Goal: Obtain resource: Obtain resource

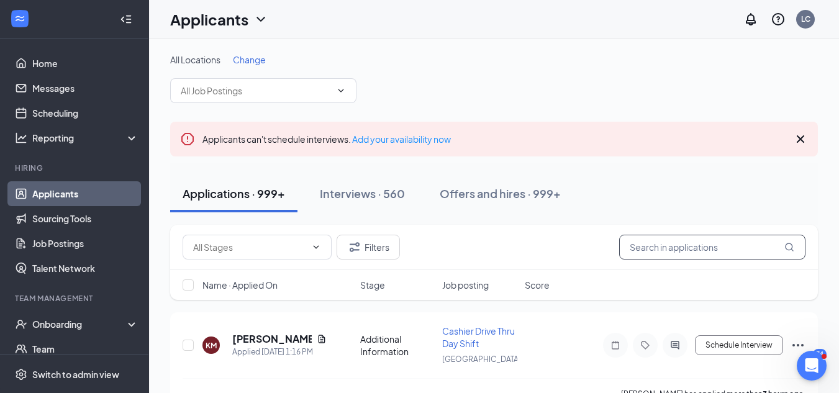
click at [671, 253] on input "text" at bounding box center [712, 247] width 186 height 25
type input "[PERSON_NAME]"
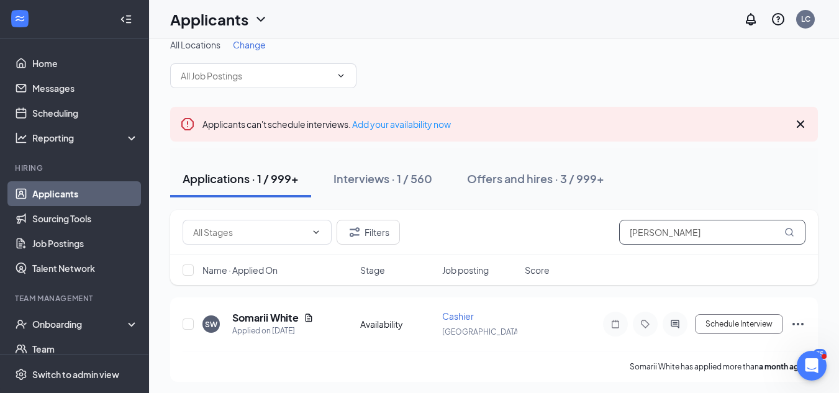
scroll to position [19, 0]
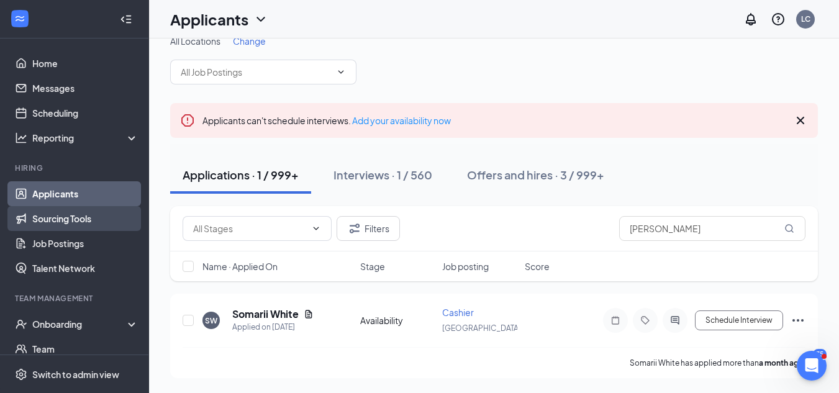
click at [71, 221] on link "Sourcing Tools" at bounding box center [85, 218] width 106 height 25
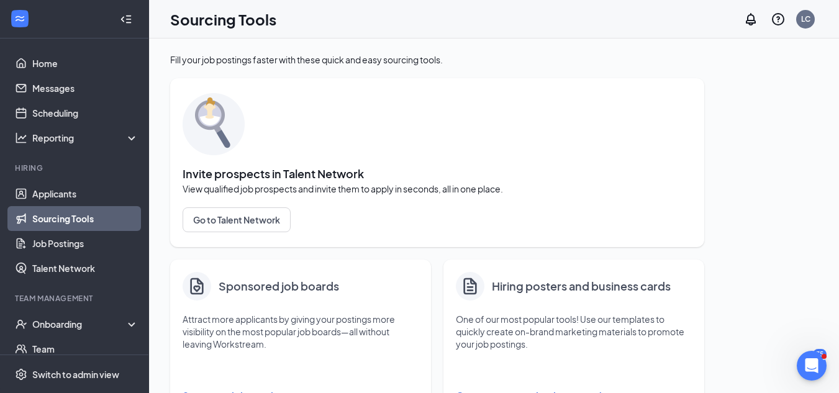
click at [474, 289] on icon "Document" at bounding box center [470, 286] width 20 height 21
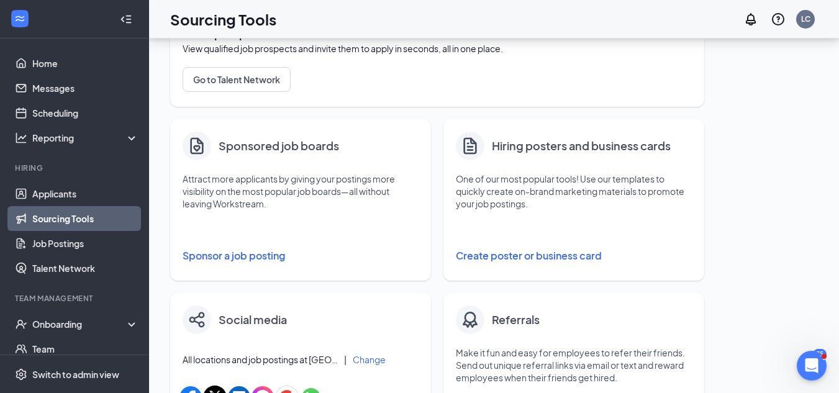
scroll to position [173, 0]
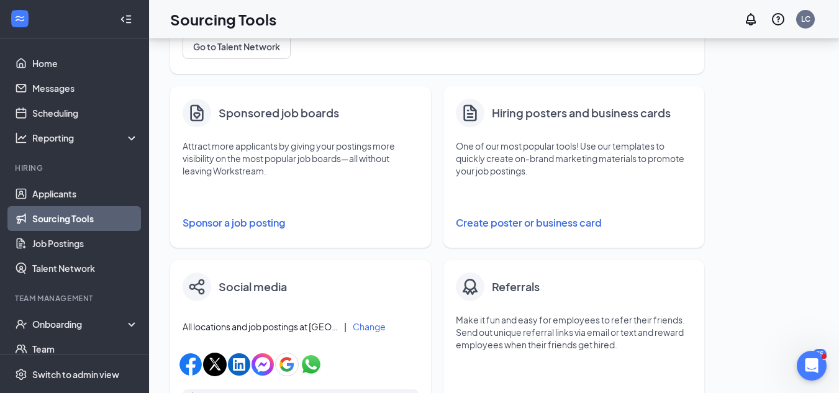
click at [520, 222] on button "Create poster or business card" at bounding box center [574, 223] width 236 height 25
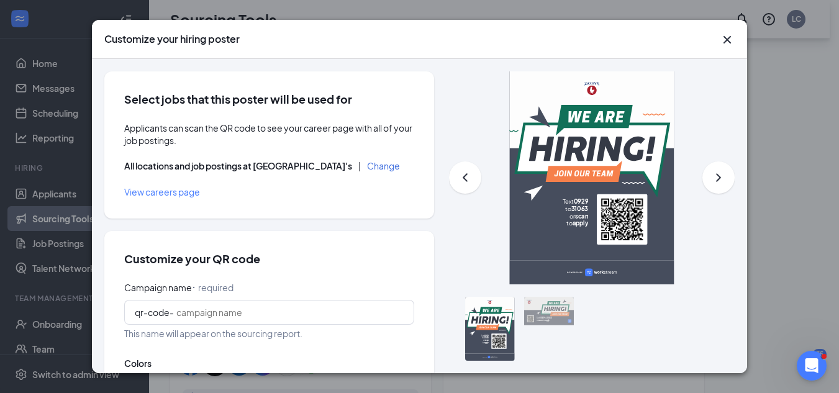
click at [322, 172] on div "All locations and job postings at Zaxby's | Change" at bounding box center [269, 166] width 290 height 14
click at [367, 168] on button "Change" at bounding box center [383, 165] width 33 height 9
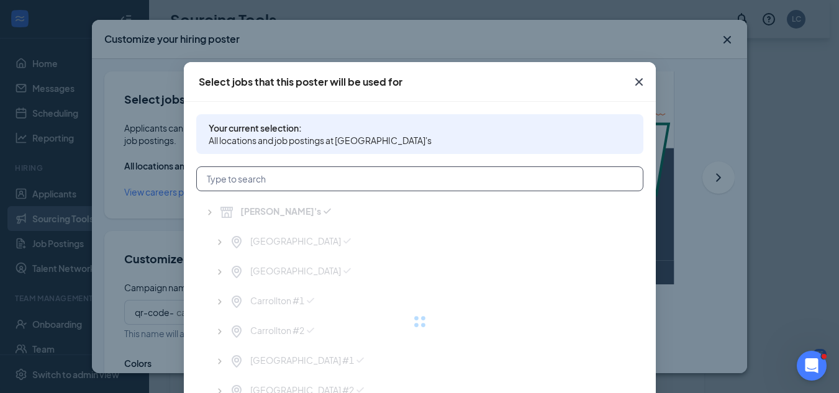
click at [321, 170] on input "text" at bounding box center [419, 178] width 447 height 25
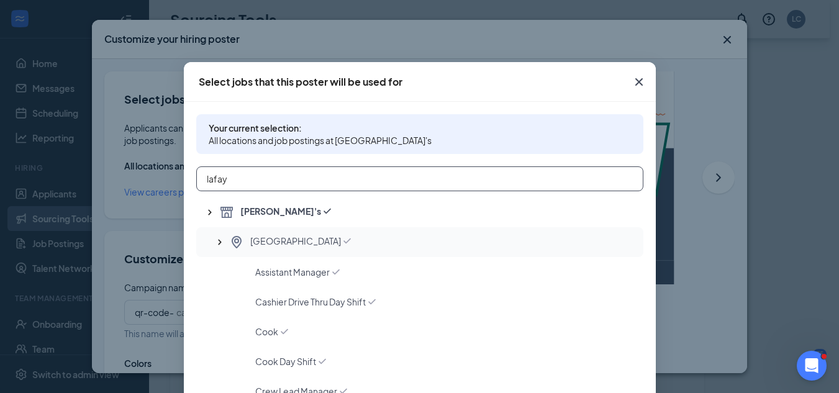
type input "lafay"
click at [271, 240] on span "[GEOGRAPHIC_DATA]" at bounding box center [295, 242] width 91 height 15
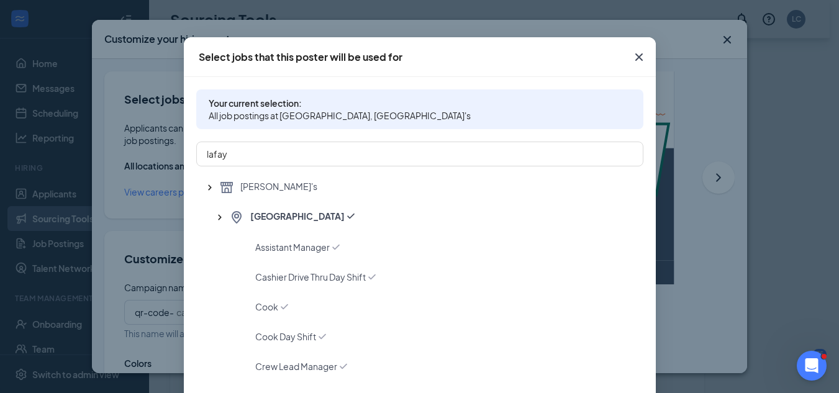
scroll to position [121, 0]
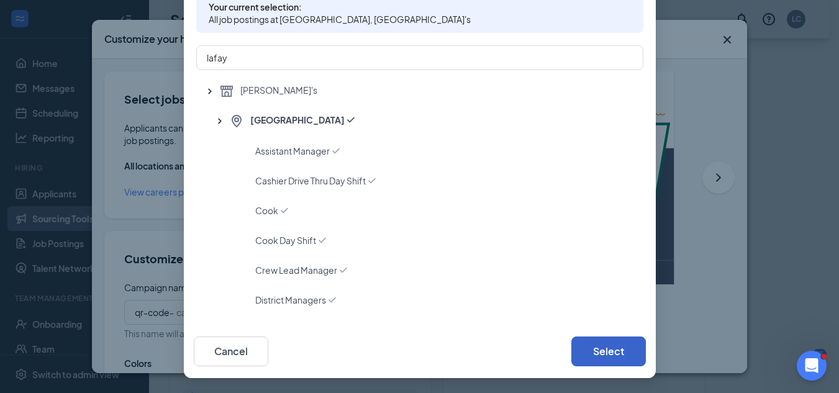
click at [582, 346] on button "Select" at bounding box center [608, 352] width 75 height 30
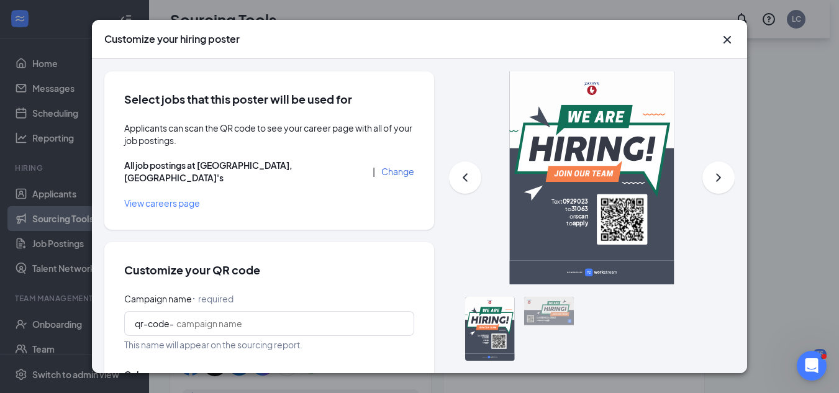
scroll to position [59, 0]
click at [248, 317] on input "Campaign name ⠂ required" at bounding box center [289, 324] width 227 height 14
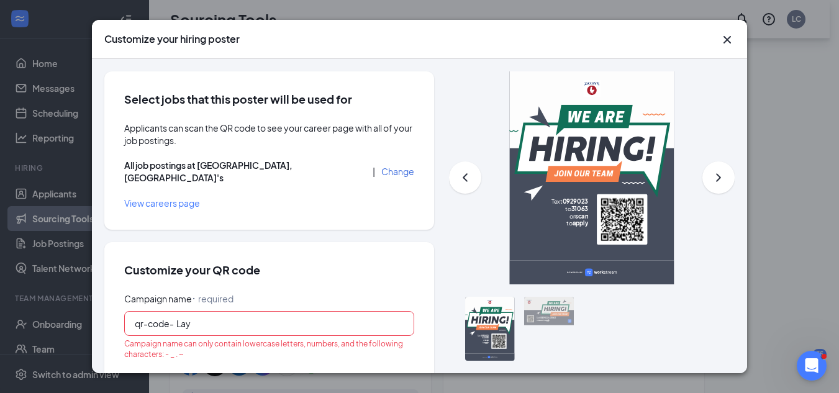
click at [248, 317] on input "Lay" at bounding box center [289, 324] width 227 height 14
type input "[GEOGRAPHIC_DATA]"
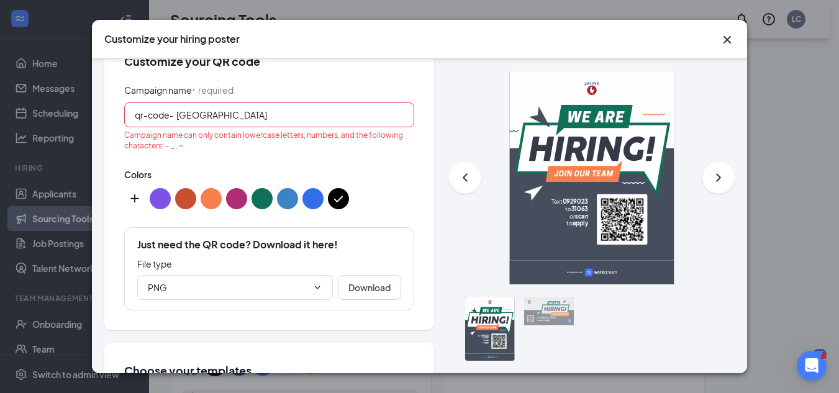
scroll to position [211, 0]
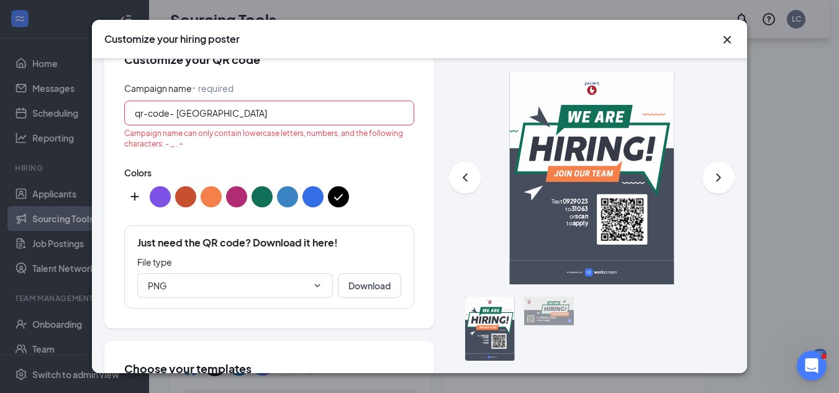
click at [181, 188] on button "color button #C75030" at bounding box center [185, 196] width 21 height 21
click at [286, 186] on button "color button #3A84C3" at bounding box center [287, 196] width 21 height 21
click at [312, 281] on icon "ChevronDown" at bounding box center [317, 286] width 10 height 10
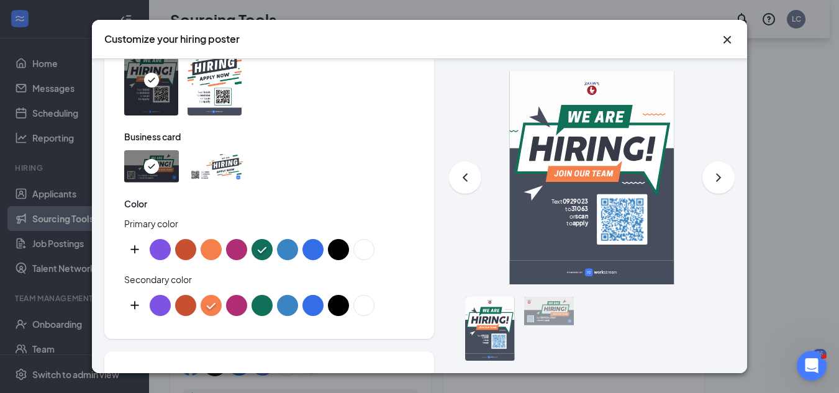
scroll to position [625, 0]
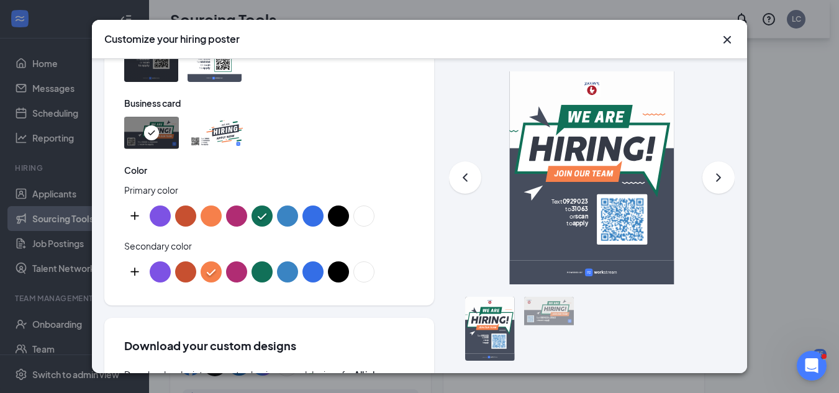
click at [750, 135] on div "Customize your hiring poster Select jobs that this poster will be used for Appl…" at bounding box center [419, 196] width 839 height 393
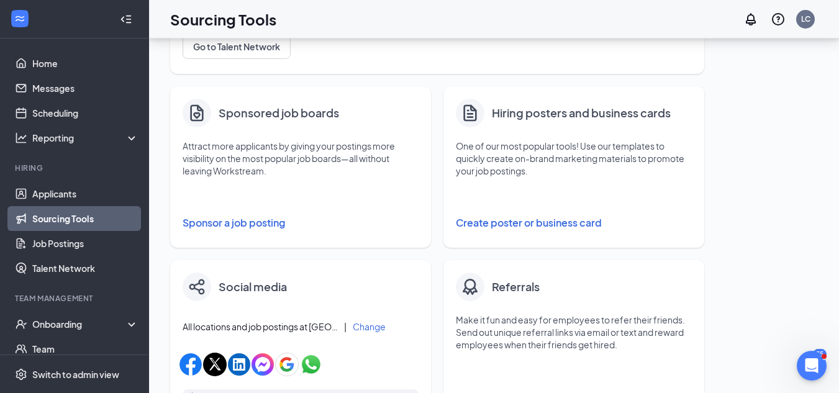
click at [584, 119] on h4 "Hiring posters and business cards" at bounding box center [581, 112] width 179 height 17
click at [582, 121] on h4 "Hiring posters and business cards" at bounding box center [581, 112] width 179 height 17
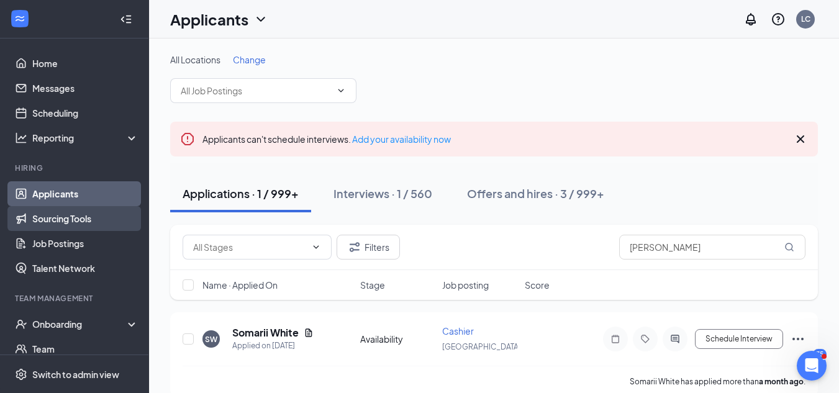
click at [83, 220] on link "Sourcing Tools" at bounding box center [85, 218] width 106 height 25
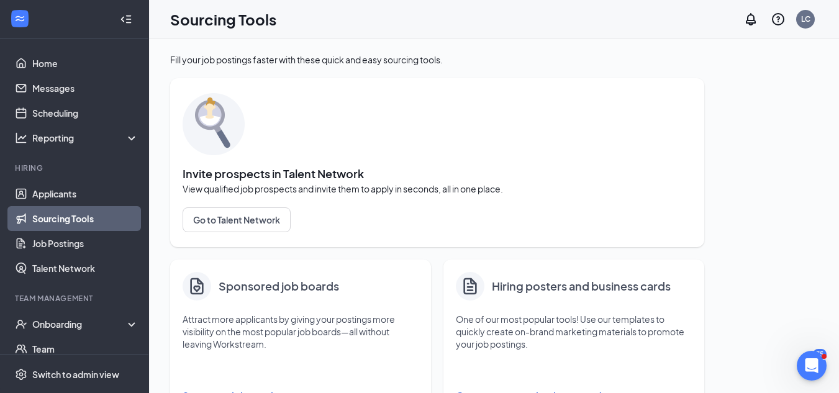
click at [551, 291] on h4 "Hiring posters and business cards" at bounding box center [581, 286] width 179 height 17
drag, startPoint x: 530, startPoint y: 283, endPoint x: 526, endPoint y: 290, distance: 7.8
click at [526, 290] on h4 "Hiring posters and business cards" at bounding box center [581, 286] width 179 height 17
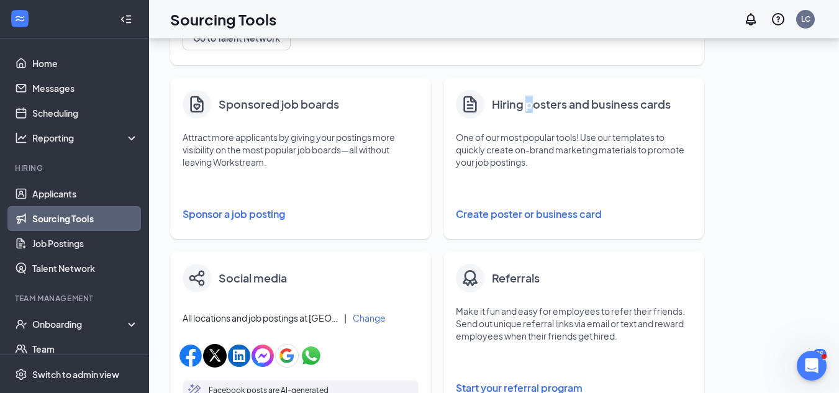
scroll to position [190, 0]
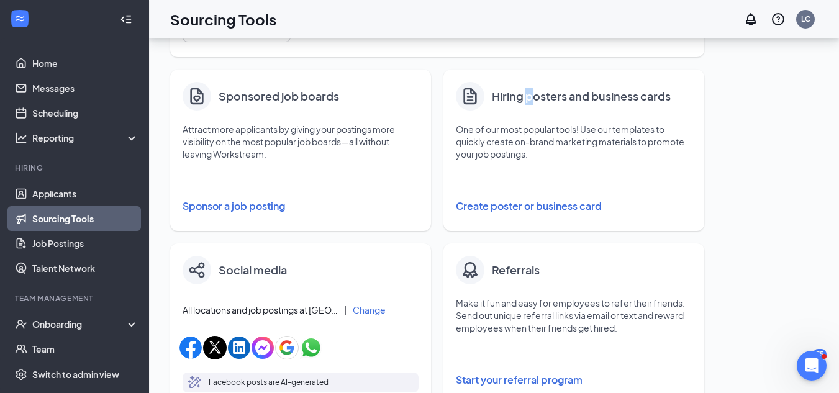
click at [527, 205] on button "Create poster or business card" at bounding box center [574, 206] width 236 height 25
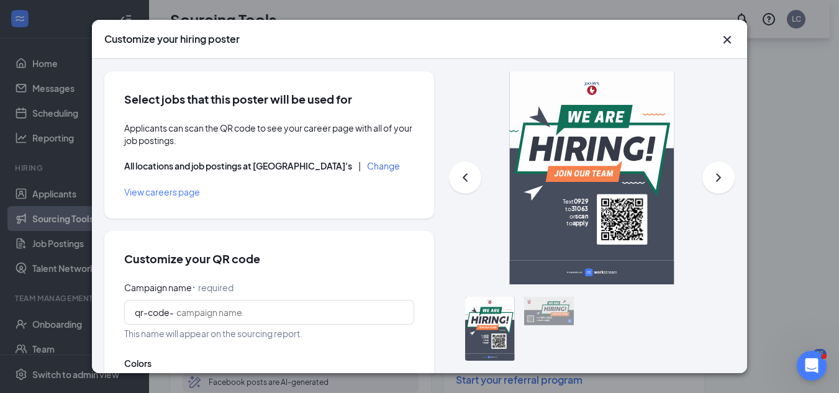
click at [367, 169] on button "Change" at bounding box center [383, 165] width 33 height 9
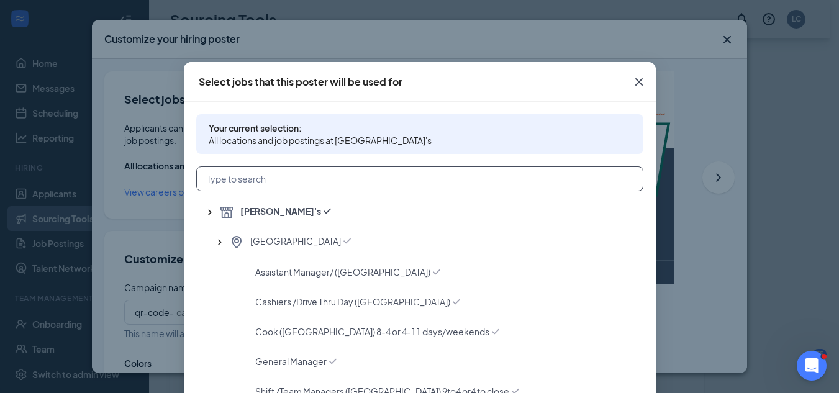
click at [283, 183] on input "text" at bounding box center [419, 178] width 447 height 25
type input "lafayette"
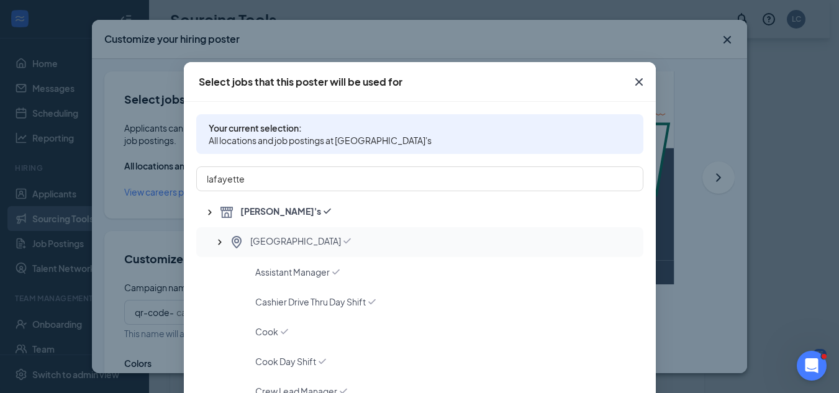
click at [271, 238] on span "[GEOGRAPHIC_DATA]" at bounding box center [295, 242] width 91 height 15
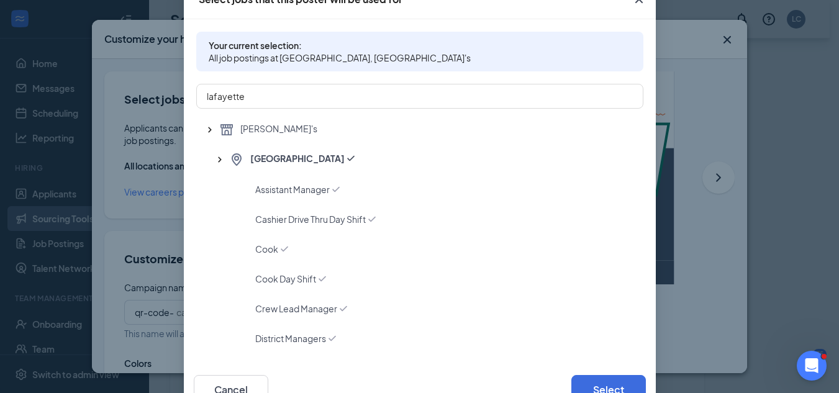
scroll to position [121, 0]
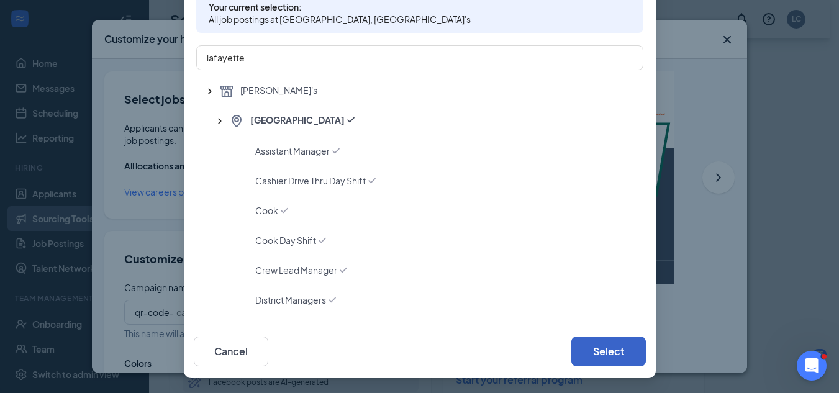
click at [605, 347] on button "Select" at bounding box center [608, 352] width 75 height 30
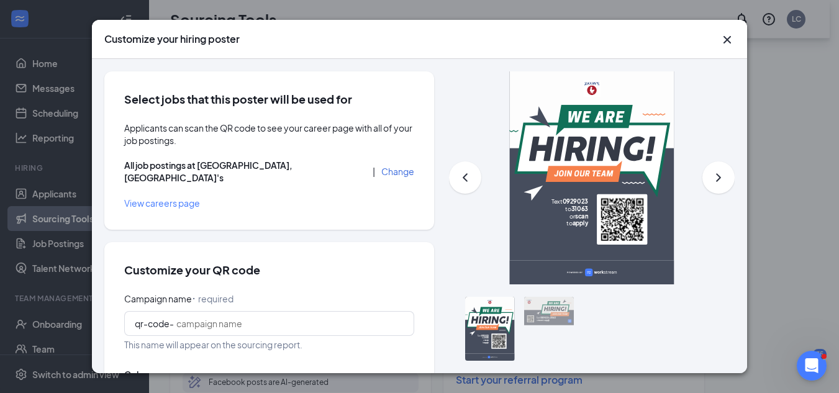
scroll to position [59, 0]
click at [299, 317] on input "Campaign name ⠂ required" at bounding box center [289, 324] width 227 height 14
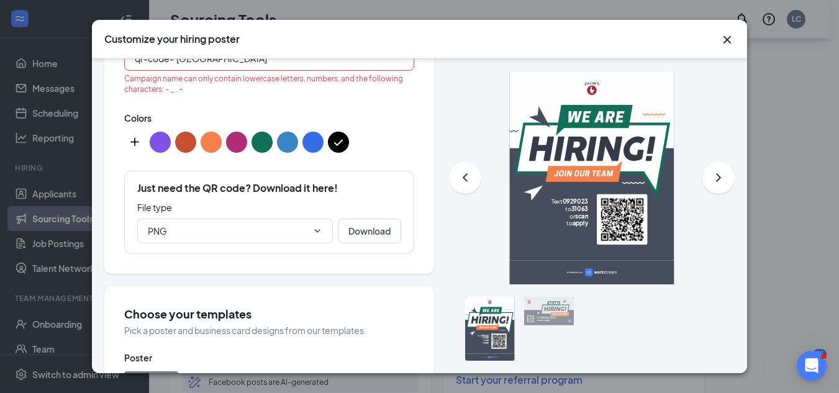
scroll to position [290, 0]
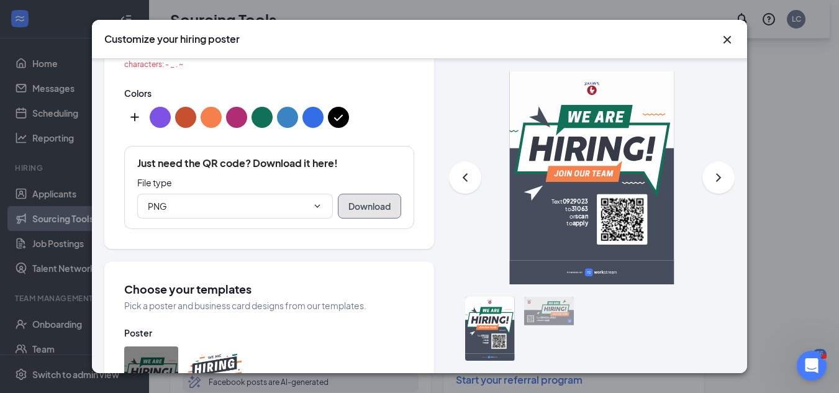
click at [360, 201] on button "Download" at bounding box center [369, 206] width 63 height 25
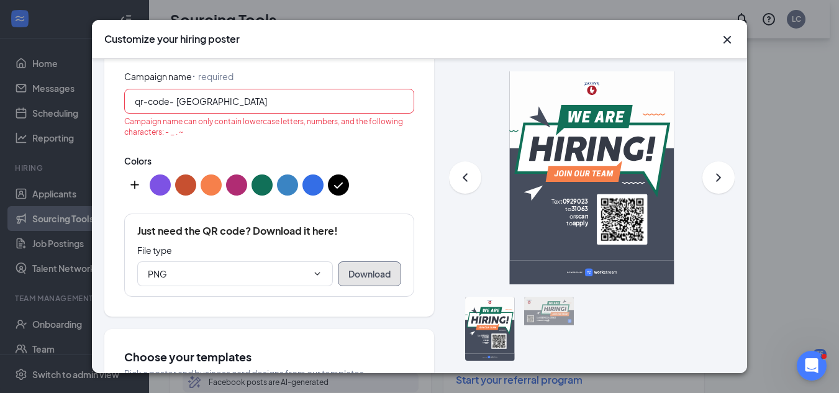
click at [355, 261] on button "Download" at bounding box center [369, 273] width 63 height 25
click at [315, 272] on icon "ChevronDown" at bounding box center [318, 273] width 6 height 3
click at [286, 267] on input "PNG" at bounding box center [228, 274] width 160 height 14
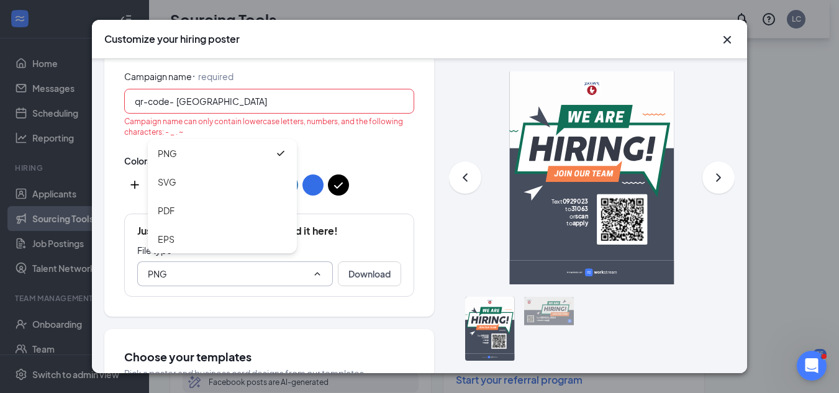
click at [284, 267] on input "PNG" at bounding box center [228, 274] width 160 height 14
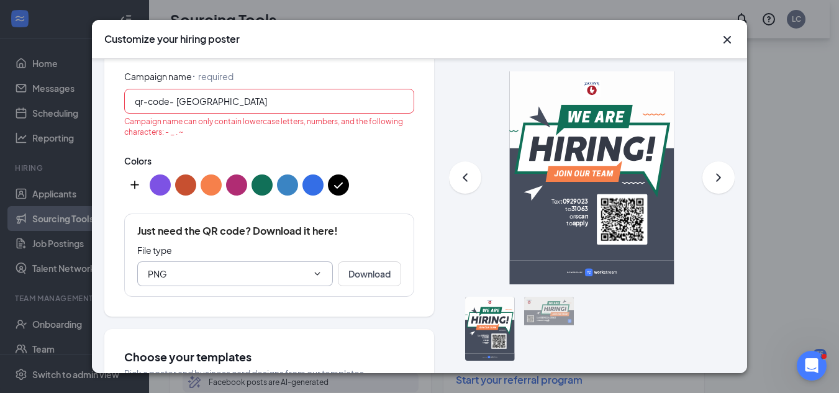
click at [284, 267] on input "PNG" at bounding box center [228, 274] width 160 height 14
click at [348, 266] on button "Download" at bounding box center [369, 273] width 63 height 25
click at [278, 174] on button "color button #3A84C3" at bounding box center [287, 184] width 21 height 21
click at [335, 175] on button "color button #000000" at bounding box center [338, 184] width 21 height 21
click at [310, 174] on button "color button #346EE6" at bounding box center [312, 184] width 21 height 21
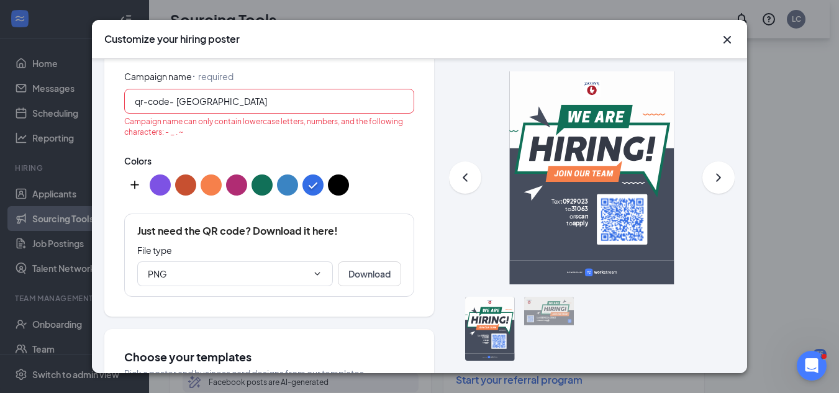
click at [335, 174] on button "color button #000000" at bounding box center [338, 184] width 21 height 21
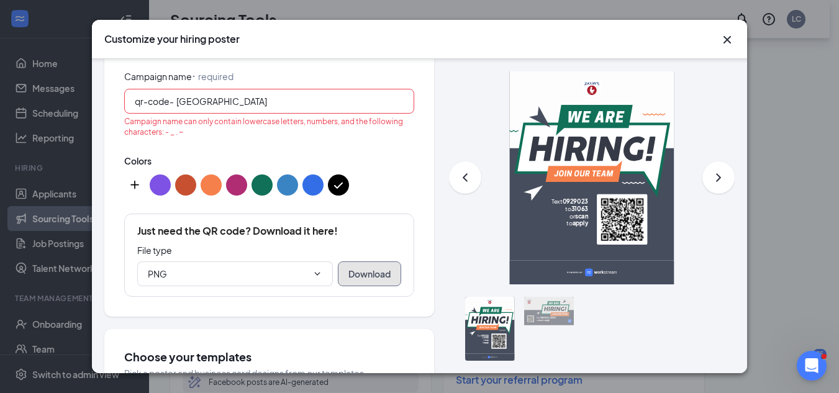
click at [350, 262] on button "Download" at bounding box center [369, 273] width 63 height 25
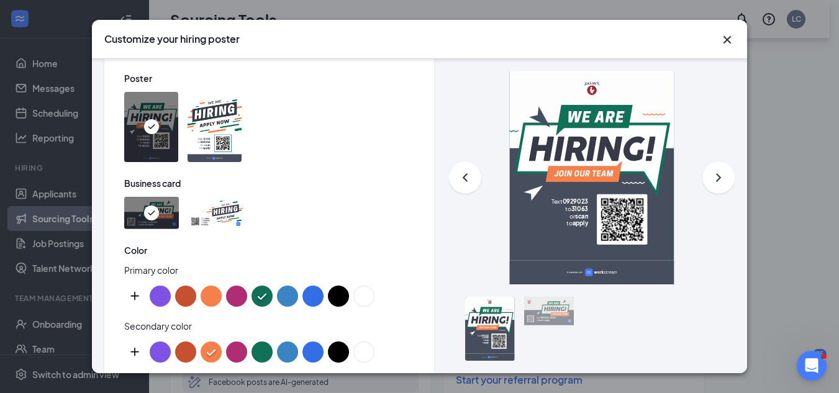
scroll to position [578, 0]
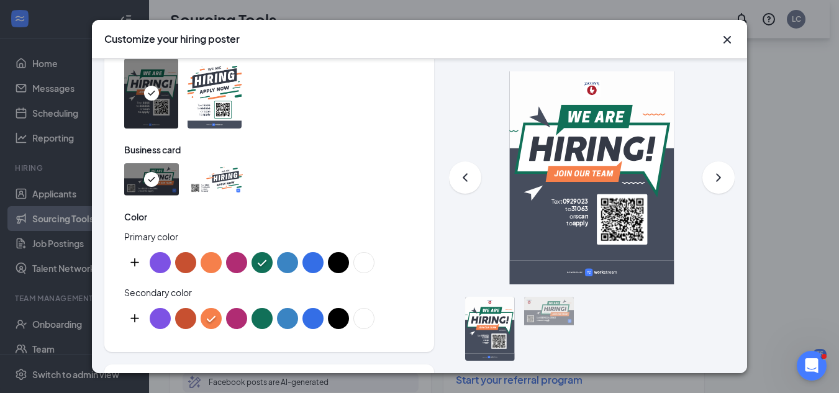
click at [183, 252] on button "color button #C75030" at bounding box center [185, 262] width 21 height 21
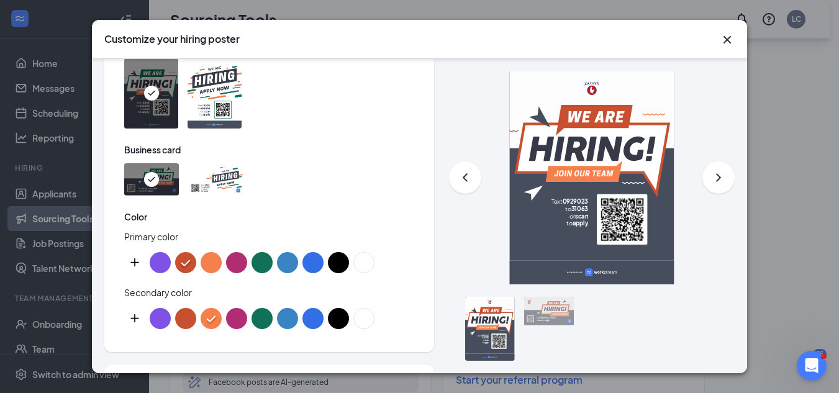
click at [315, 252] on button "color button #346EE6" at bounding box center [312, 262] width 21 height 21
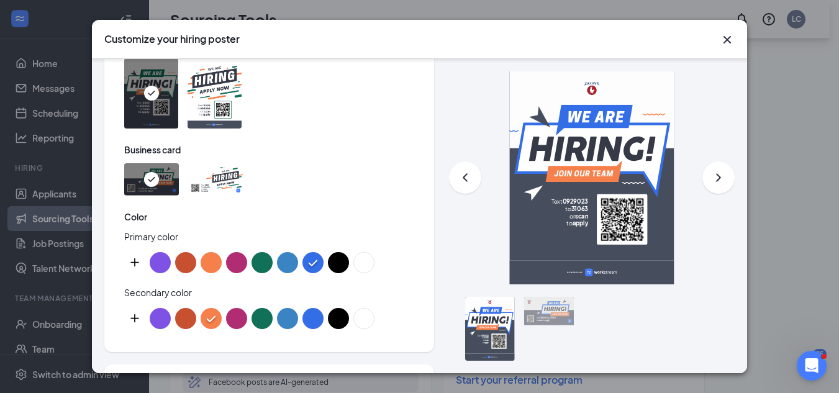
click at [181, 310] on button "color button #C75030" at bounding box center [185, 318] width 21 height 21
click at [312, 308] on button "color button #346EE6" at bounding box center [312, 318] width 21 height 21
click at [186, 308] on button "color button #C75030" at bounding box center [185, 318] width 21 height 21
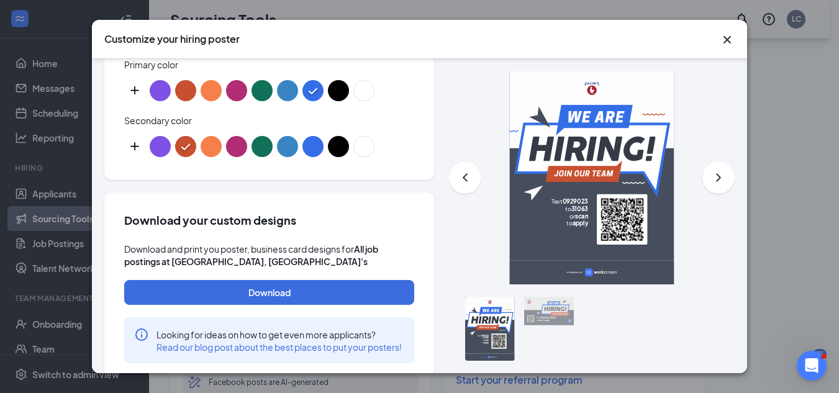
scroll to position [773, 0]
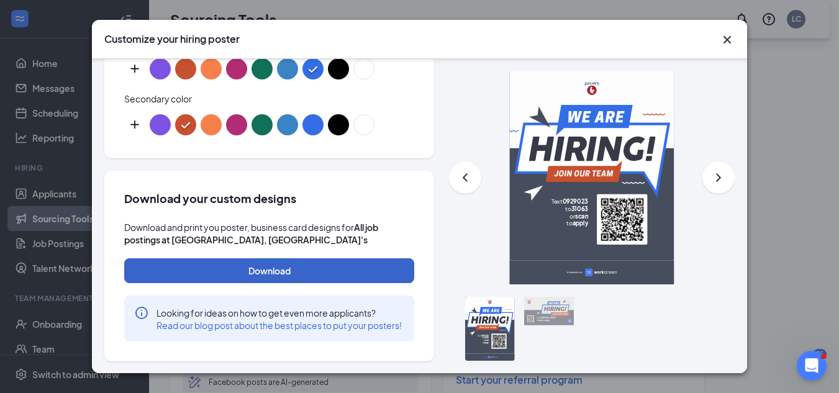
click at [292, 258] on button "Download" at bounding box center [269, 270] width 290 height 25
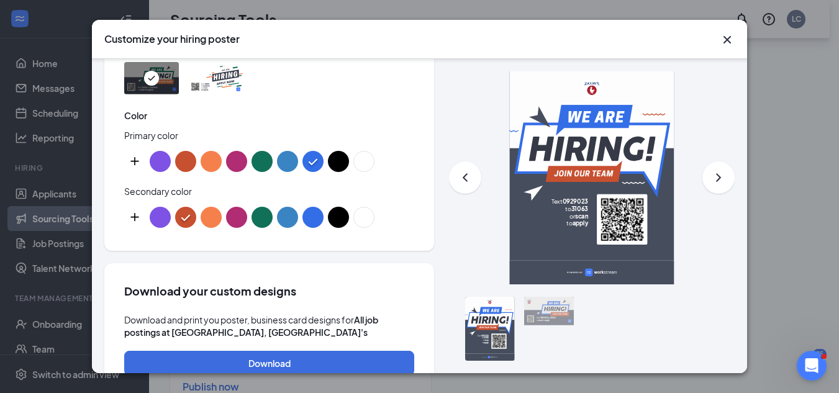
scroll to position [771, 0]
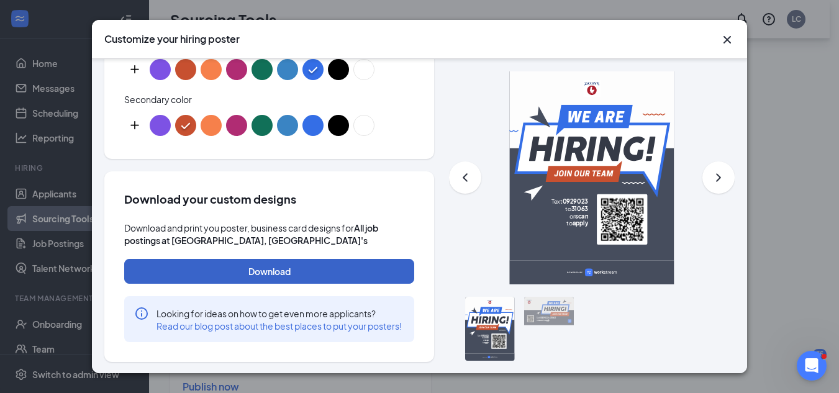
click at [315, 259] on button "Download" at bounding box center [269, 271] width 290 height 25
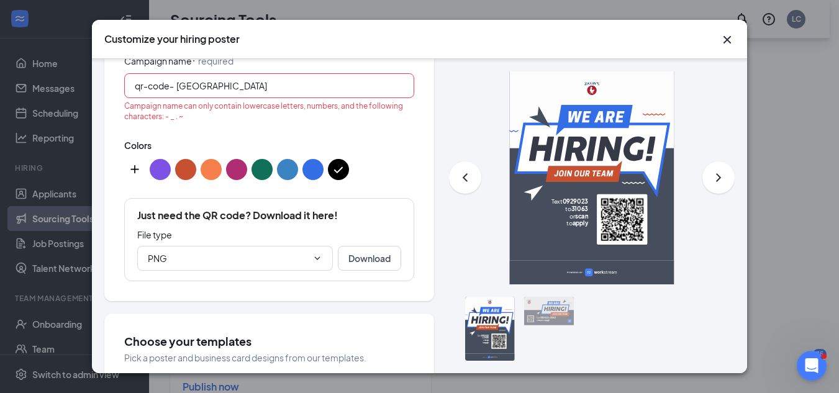
scroll to position [222, 0]
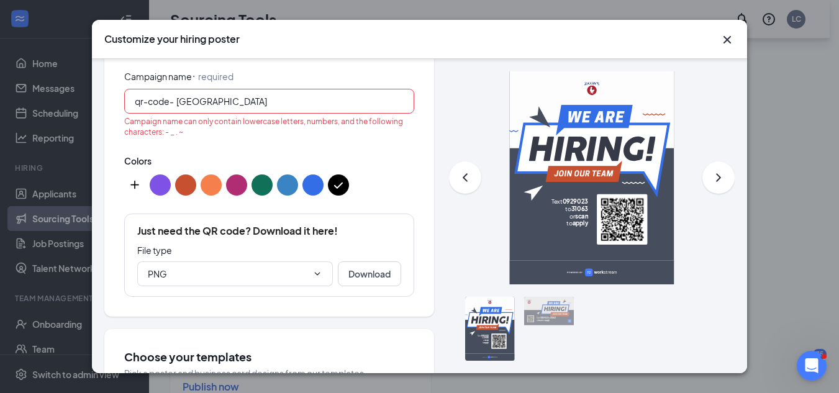
click at [261, 94] on input "[GEOGRAPHIC_DATA]" at bounding box center [289, 101] width 227 height 14
click at [254, 94] on input "[GEOGRAPHIC_DATA]" at bounding box center [289, 101] width 227 height 14
click at [185, 94] on input "[GEOGRAPHIC_DATA]" at bounding box center [289, 101] width 227 height 14
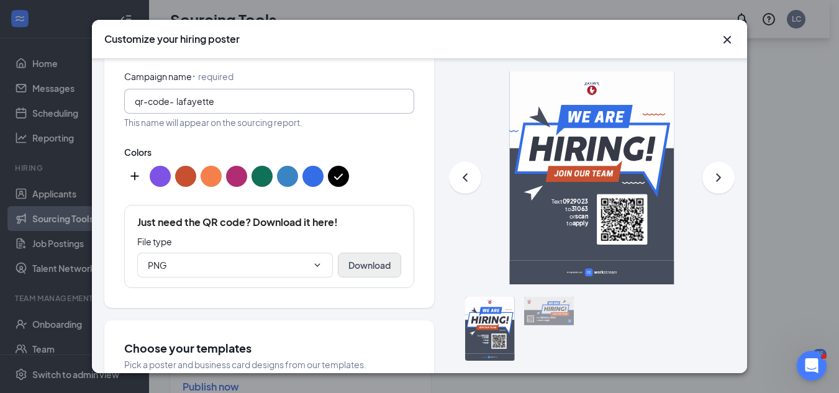
type input "lafayette"
click at [371, 253] on button "Download" at bounding box center [369, 265] width 63 height 25
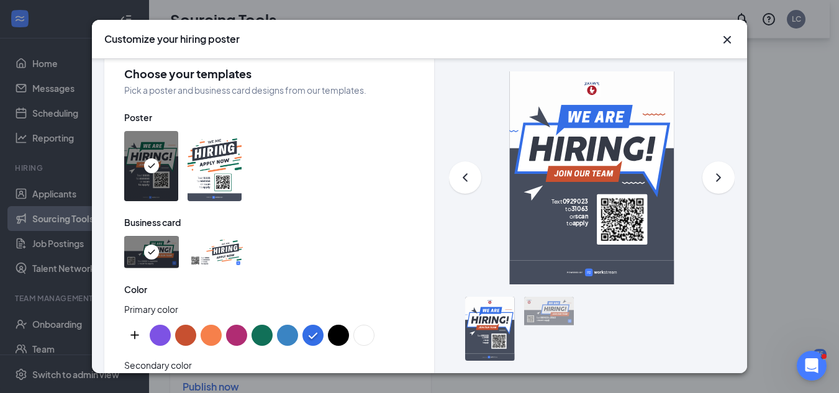
scroll to position [764, 0]
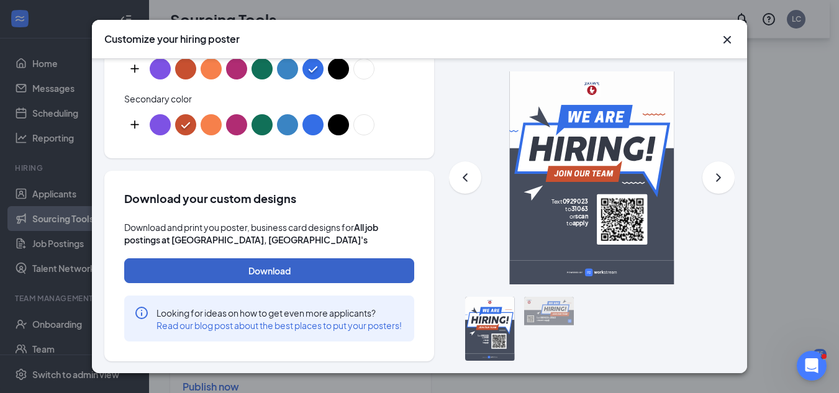
click at [272, 260] on button "Download" at bounding box center [269, 270] width 290 height 25
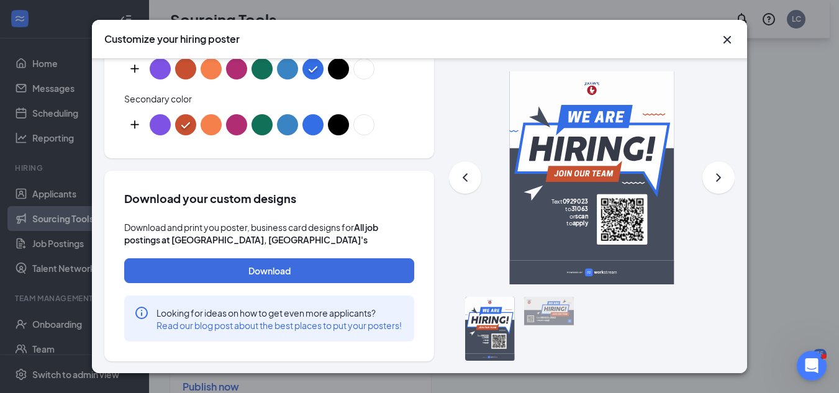
drag, startPoint x: 806, startPoint y: 65, endPoint x: 695, endPoint y: 1, distance: 128.0
click at [695, 1] on div "Customize your hiring poster Select jobs that this poster will be used for Appl…" at bounding box center [419, 196] width 839 height 393
